Goal: Task Accomplishment & Management: Manage account settings

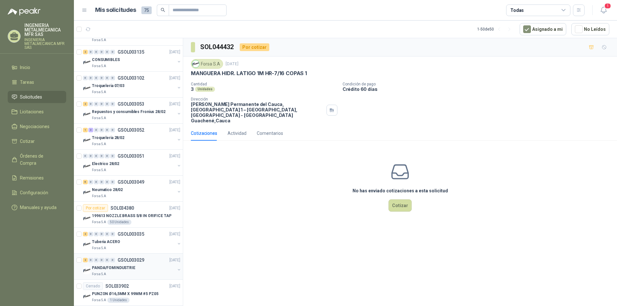
scroll to position [1100, 0]
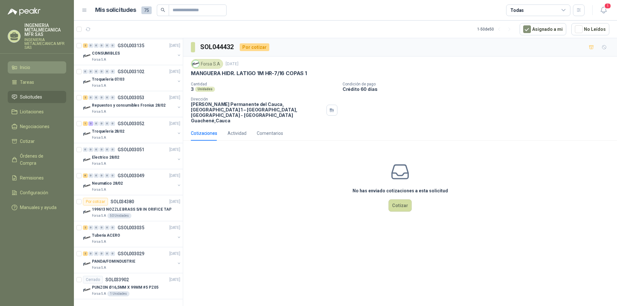
click at [35, 70] on li "Inicio" at bounding box center [37, 67] width 51 height 7
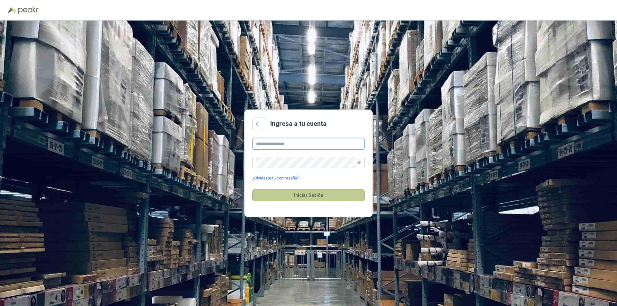
type input "**********"
click at [332, 196] on button "Iniciar Sesión" at bounding box center [308, 195] width 113 height 12
